Goal: Transaction & Acquisition: Download file/media

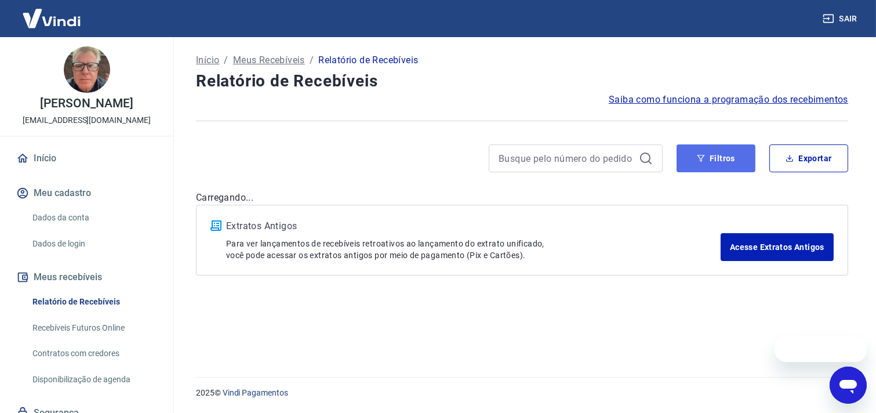
click at [712, 154] on button "Filtros" at bounding box center [716, 158] width 79 height 28
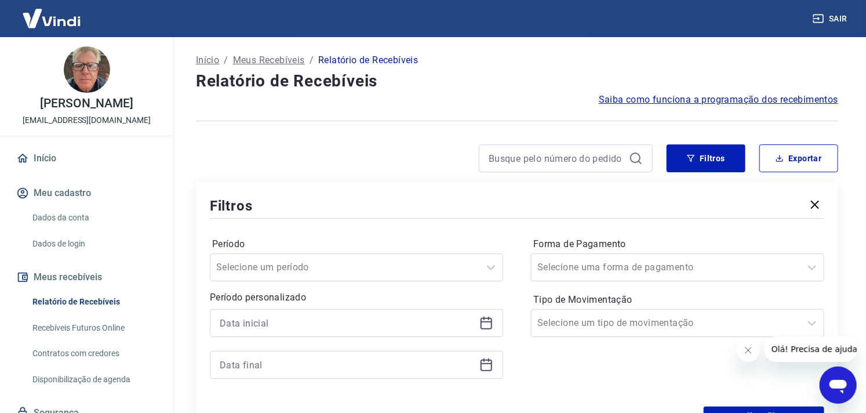
click at [217, 327] on div at bounding box center [356, 323] width 293 height 28
click at [223, 321] on input at bounding box center [347, 322] width 255 height 17
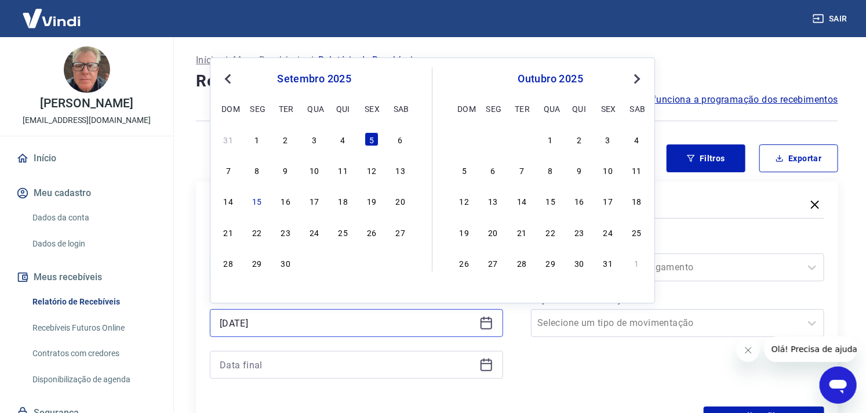
type input "[DATE]"
click at [241, 366] on input at bounding box center [347, 364] width 255 height 17
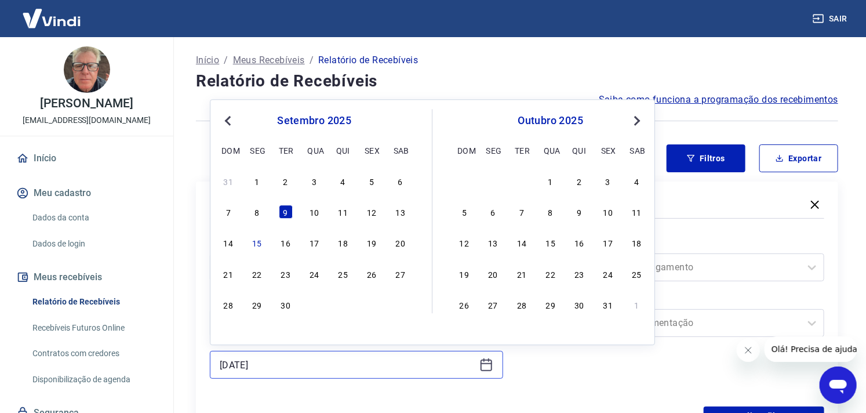
type input "[DATE]"
click at [586, 379] on div "Forma de Pagamento Selecione uma forma de pagamento Tipo de Movimentação Seleci…" at bounding box center [677, 314] width 293 height 158
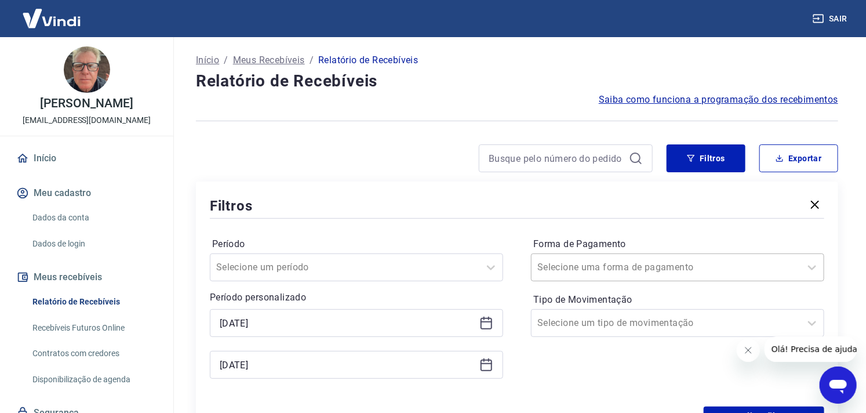
click at [570, 273] on div "Selecione uma forma de pagamento" at bounding box center [666, 267] width 269 height 21
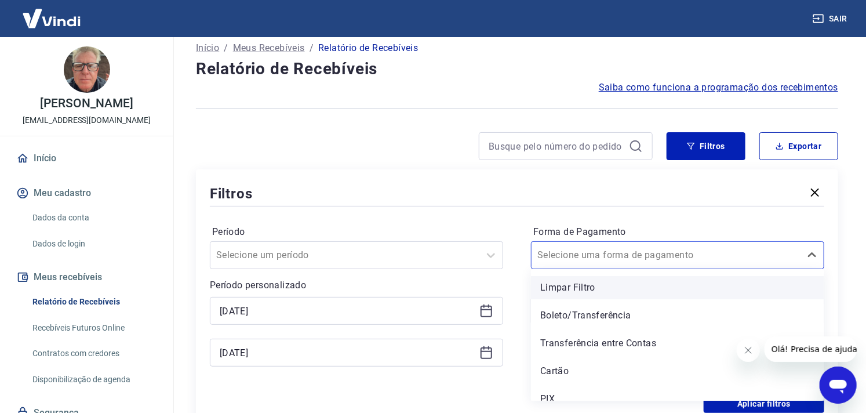
scroll to position [12, 0]
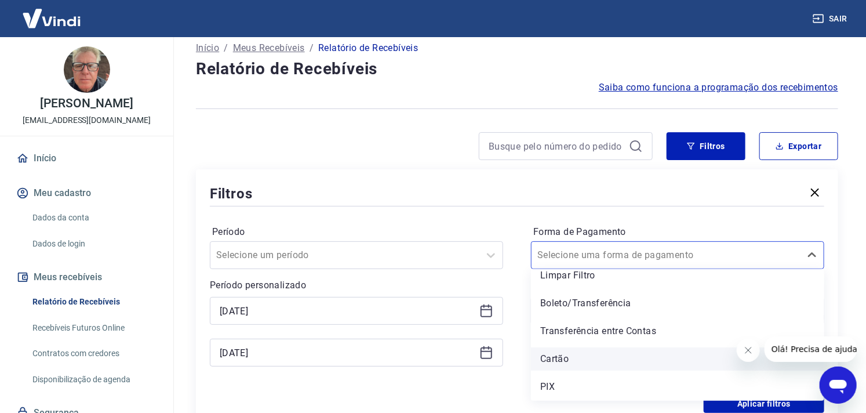
click at [580, 360] on div "Cartão" at bounding box center [677, 358] width 293 height 23
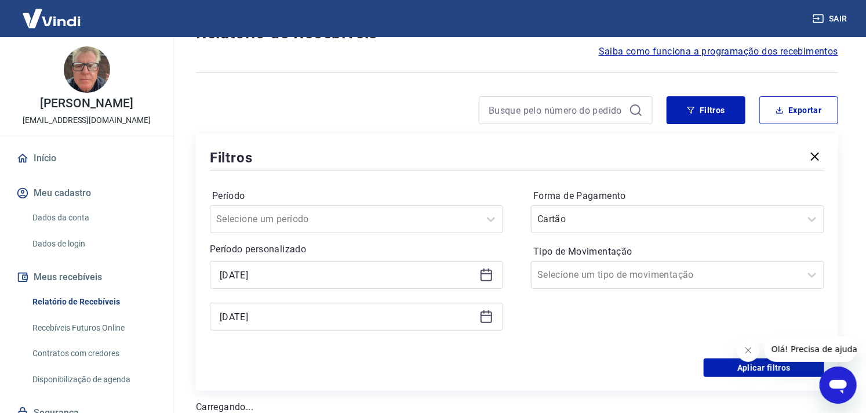
scroll to position [77, 0]
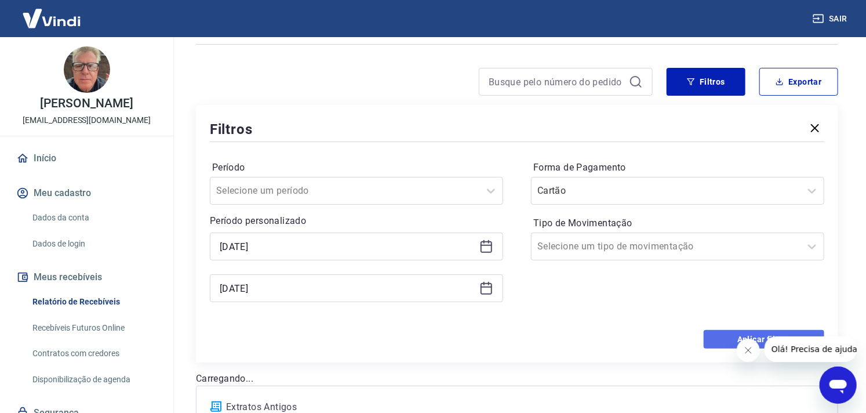
click at [713, 343] on button "Aplicar filtros" at bounding box center [764, 339] width 121 height 19
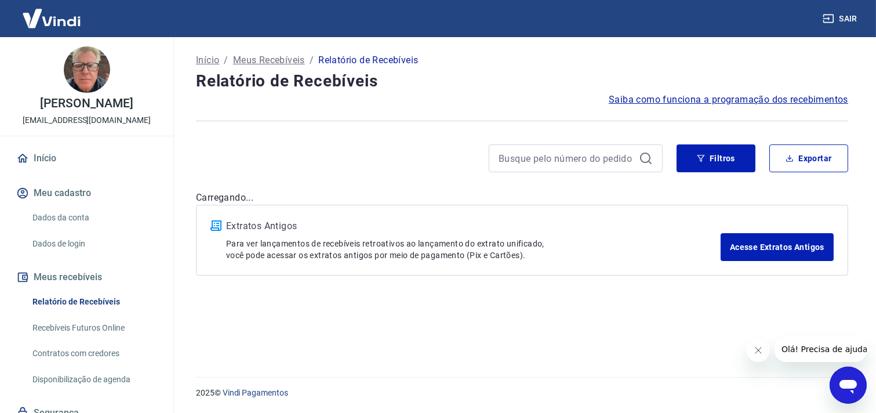
click at [757, 351] on icon "Fechar mensagem da empresa" at bounding box center [757, 349] width 9 height 9
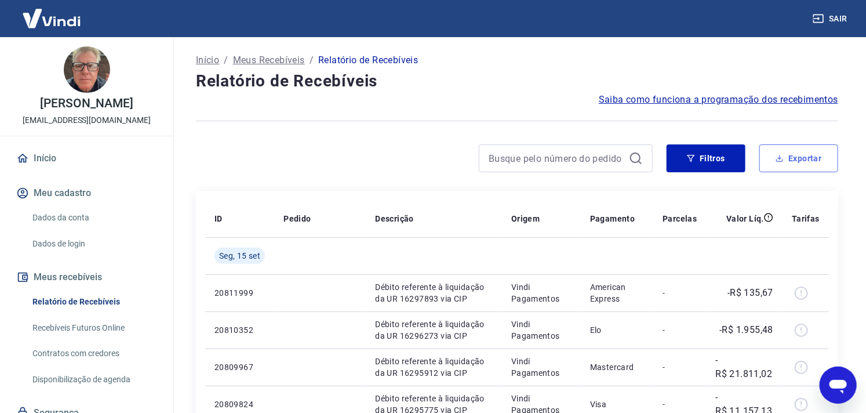
click at [771, 164] on button "Exportar" at bounding box center [799, 158] width 79 height 28
type input "[DATE]"
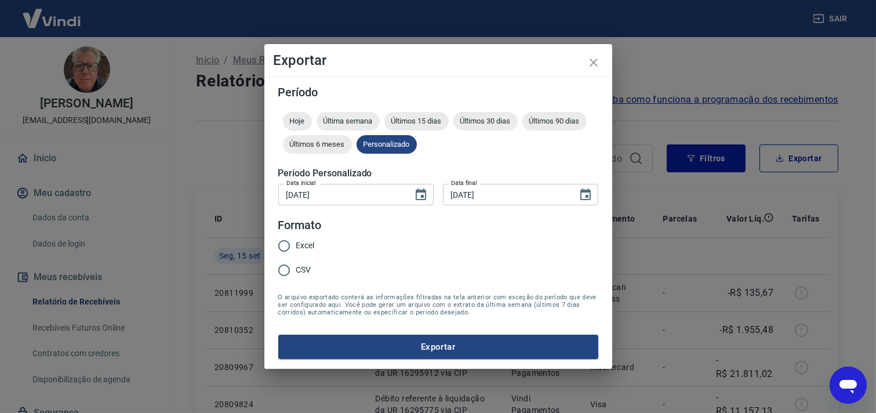
drag, startPoint x: 304, startPoint y: 240, endPoint x: 311, endPoint y: 241, distance: 7.1
click at [304, 240] on span "Excel" at bounding box center [305, 246] width 19 height 12
click at [296, 240] on input "Excel" at bounding box center [284, 246] width 24 height 24
radio input "true"
click at [444, 347] on button "Exportar" at bounding box center [438, 347] width 320 height 24
